Goal: Information Seeking & Learning: Learn about a topic

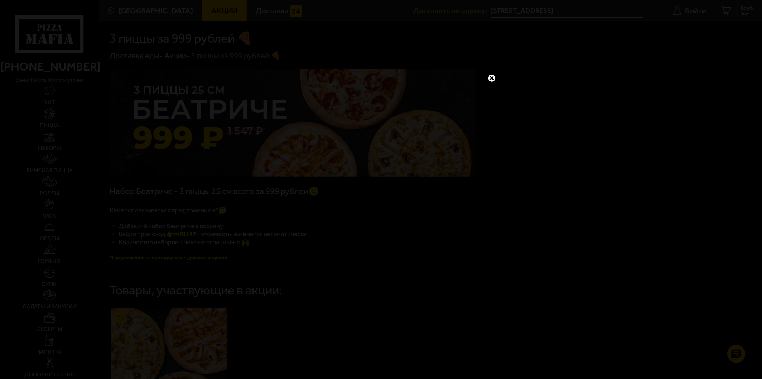
click at [495, 75] on link at bounding box center [491, 77] width 9 height 9
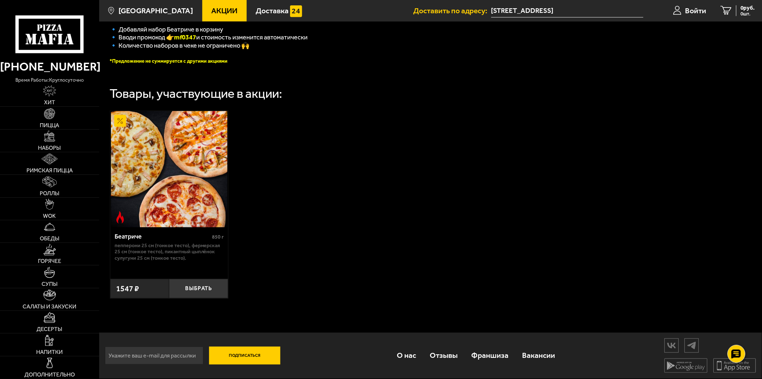
scroll to position [199, 0]
click at [220, 8] on span "Акции" at bounding box center [224, 11] width 26 height 8
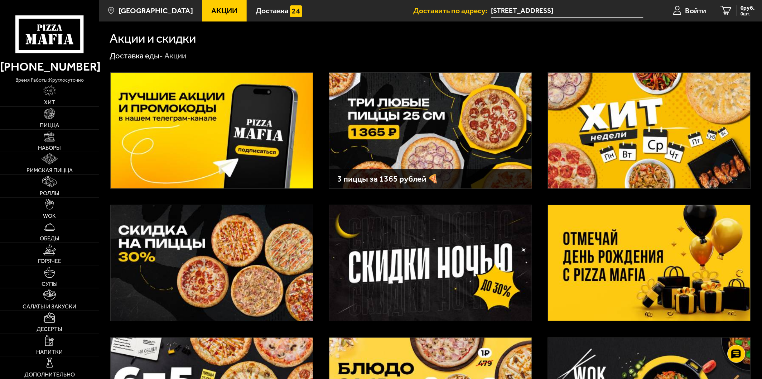
click at [219, 258] on img at bounding box center [212, 263] width 202 height 116
click at [671, 250] on img at bounding box center [649, 263] width 202 height 116
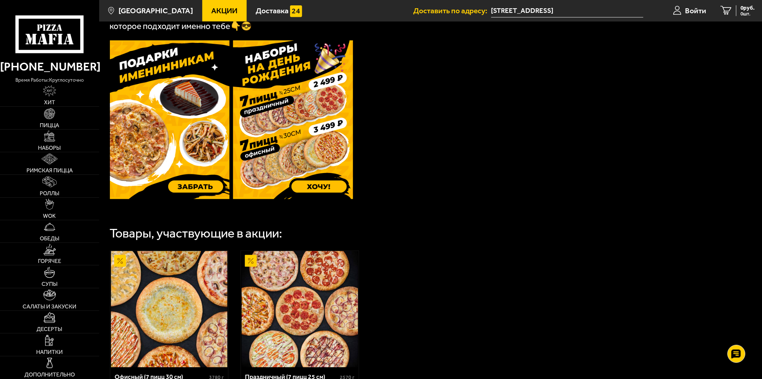
scroll to position [199, 0]
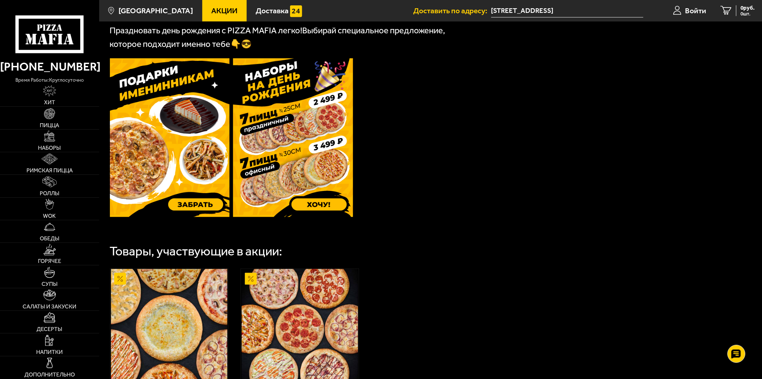
click at [316, 202] on img at bounding box center [293, 137] width 120 height 159
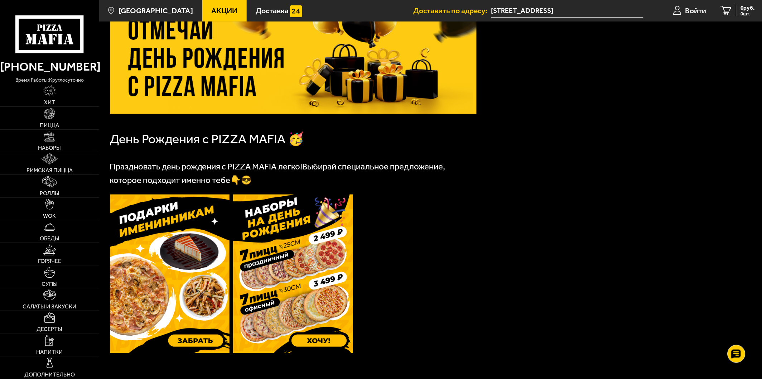
scroll to position [0, 0]
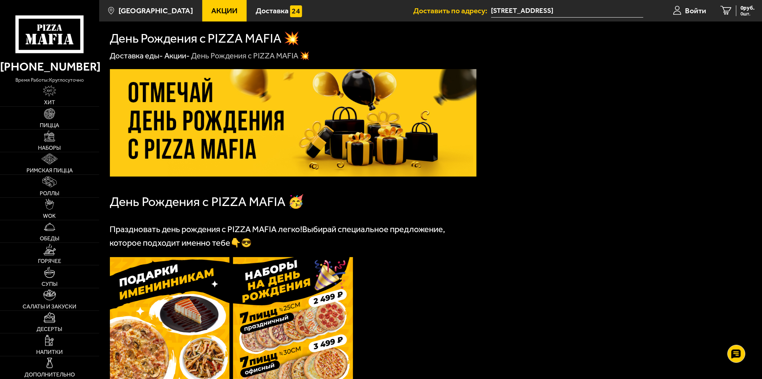
click at [217, 13] on span "Акции" at bounding box center [224, 11] width 26 height 8
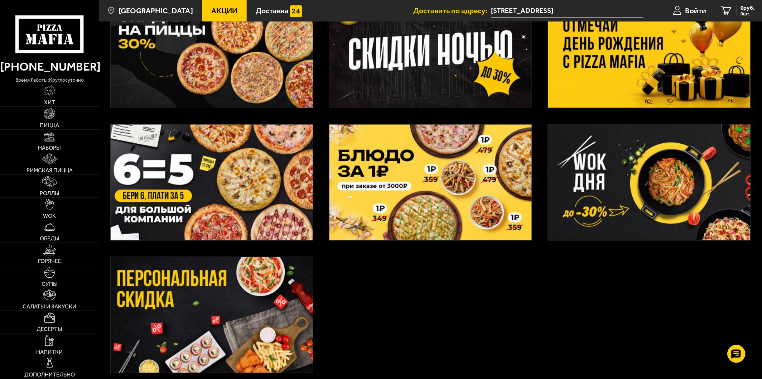
scroll to position [199, 0]
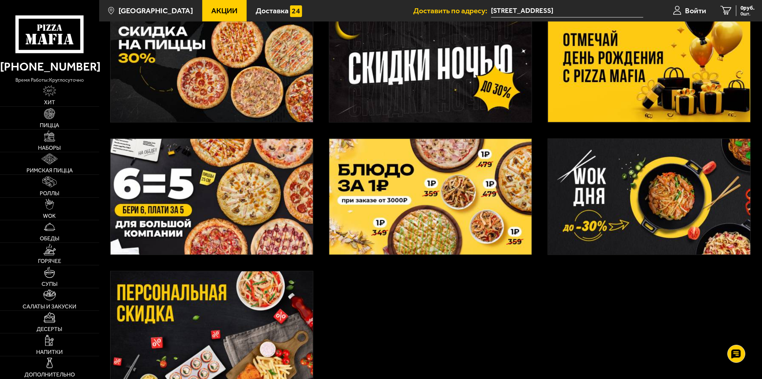
click at [235, 233] on img at bounding box center [212, 197] width 202 height 116
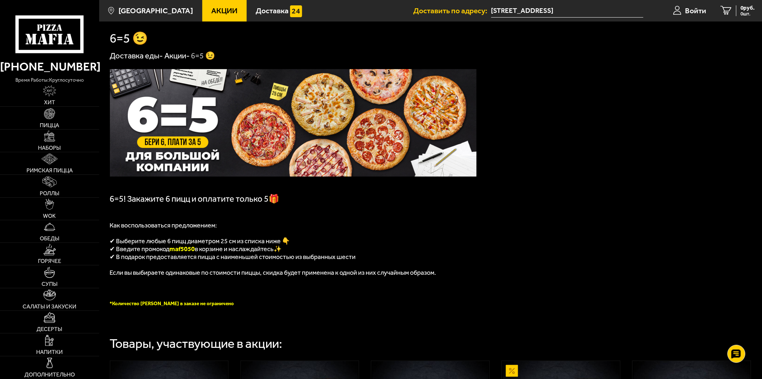
click at [59, 37] on use at bounding box center [60, 39] width 5 height 10
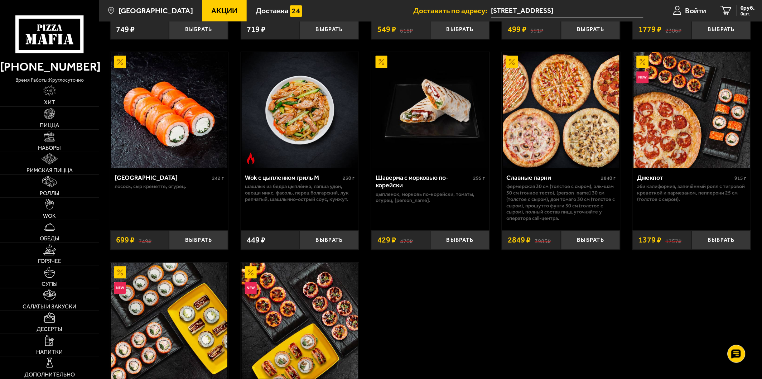
scroll to position [398, 0]
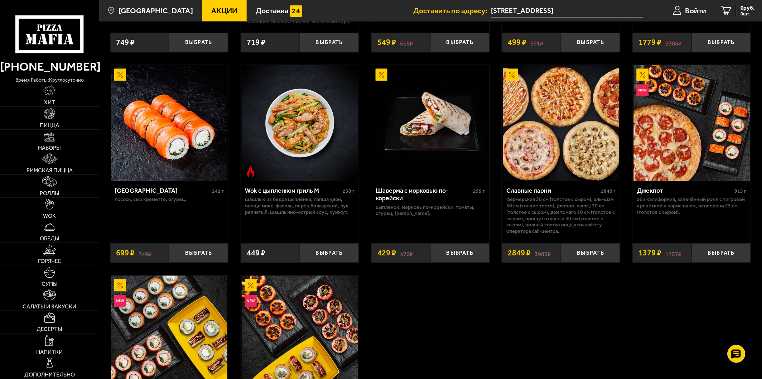
click at [561, 147] on img at bounding box center [561, 123] width 116 height 116
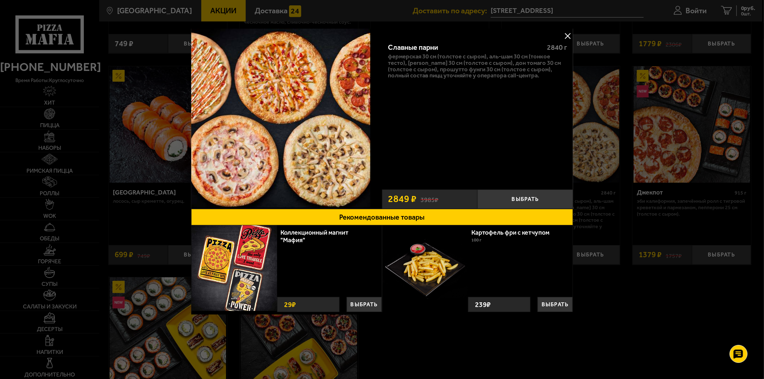
click at [668, 269] on div at bounding box center [382, 189] width 764 height 379
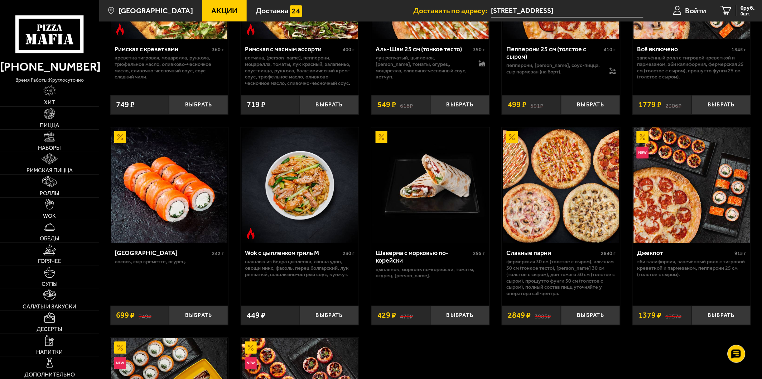
scroll to position [238, 0]
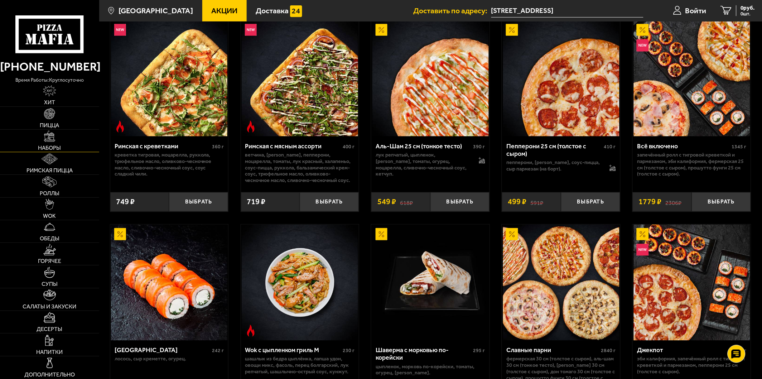
click at [51, 144] on link "Наборы" at bounding box center [49, 141] width 99 height 22
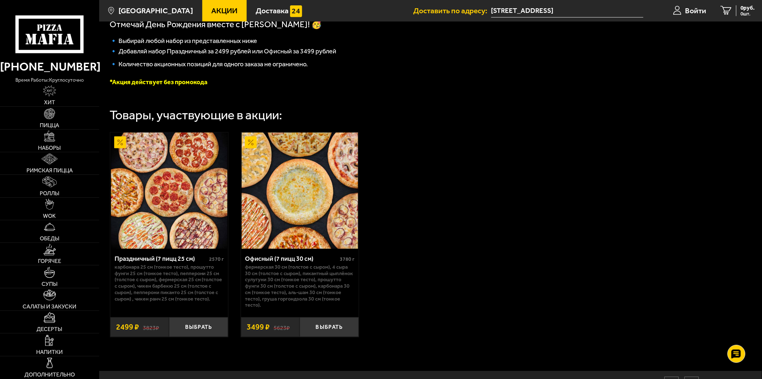
scroll to position [48, 0]
